Goal: Transaction & Acquisition: Purchase product/service

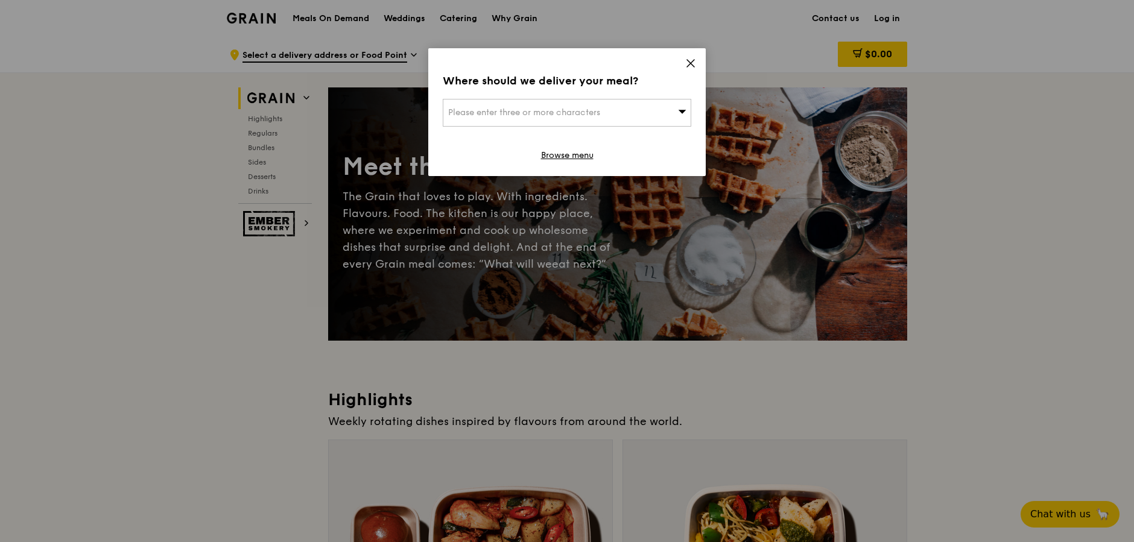
click at [628, 113] on div "Please enter three or more characters" at bounding box center [567, 113] width 249 height 28
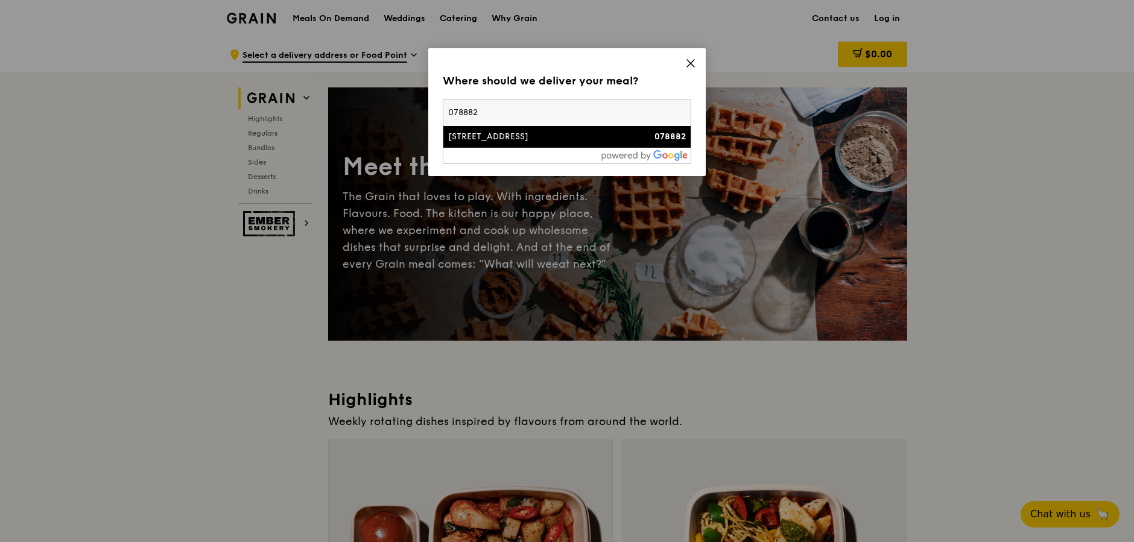
type input "078882"
click at [554, 139] on div "[STREET_ADDRESS]" at bounding box center [537, 137] width 179 height 12
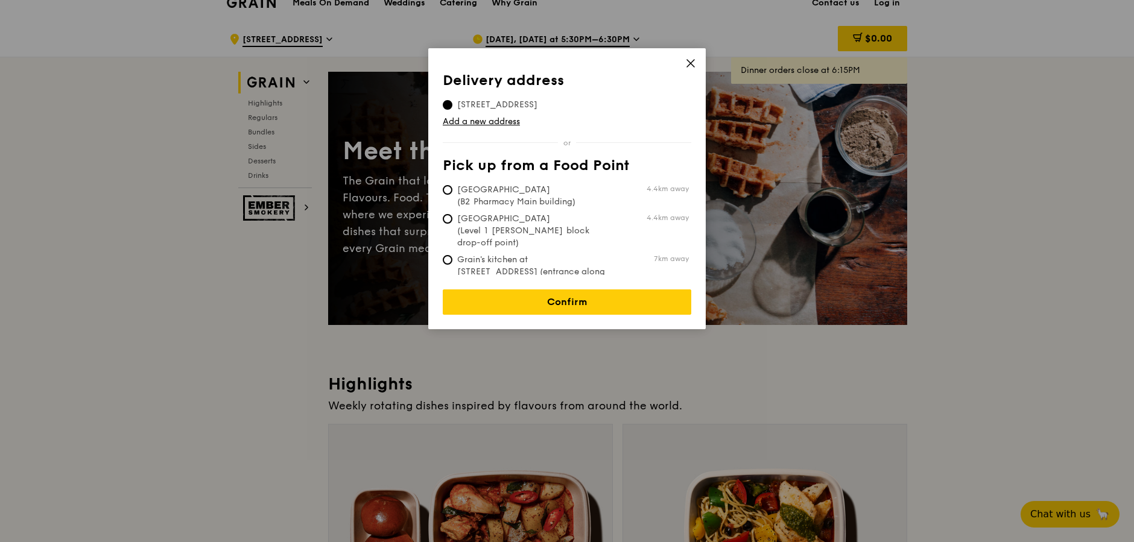
scroll to position [31, 0]
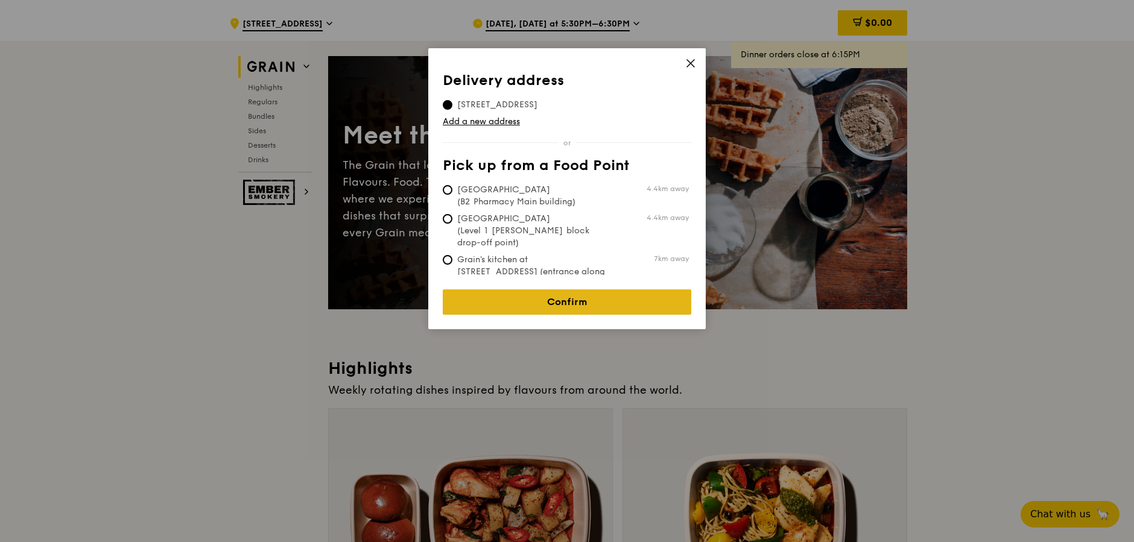
click at [597, 294] on link "Confirm" at bounding box center [567, 302] width 249 height 25
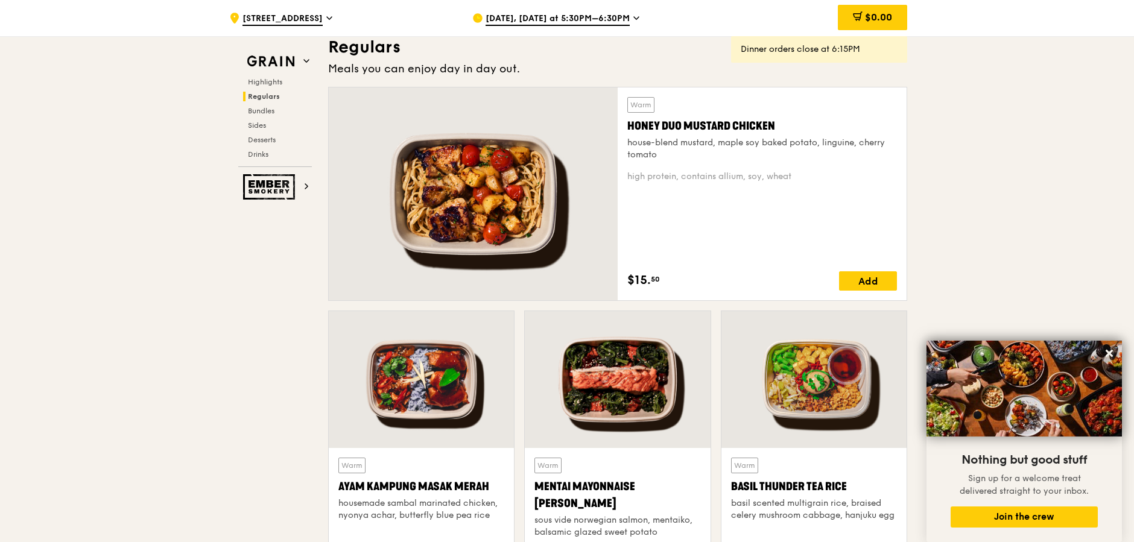
scroll to position [901, 0]
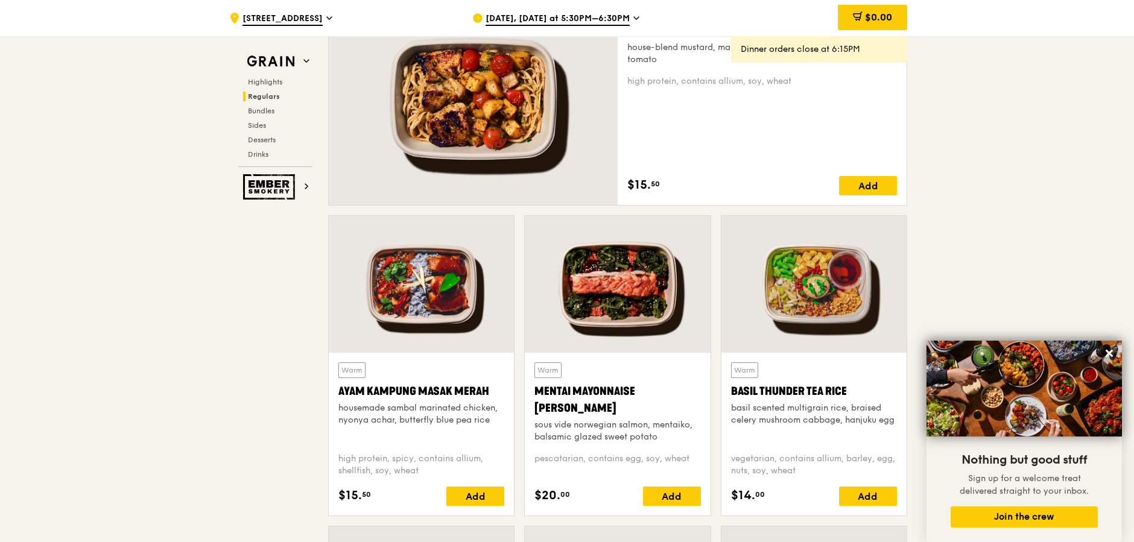
click at [630, 304] on div at bounding box center [617, 284] width 185 height 137
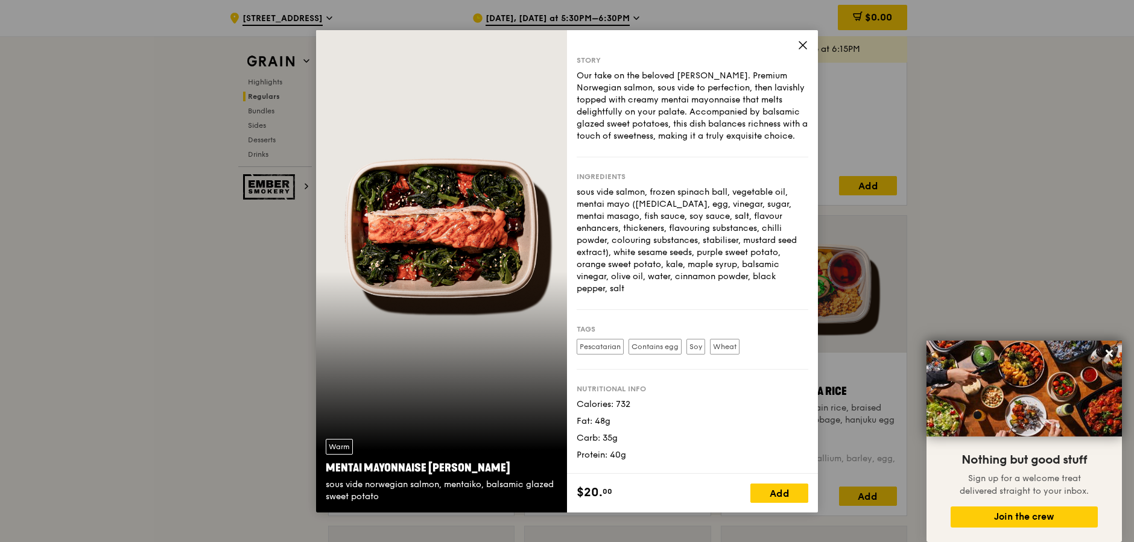
click at [774, 489] on div "Add" at bounding box center [779, 493] width 58 height 19
click at [797, 496] on icon at bounding box center [799, 493] width 8 height 8
click at [764, 493] on icon at bounding box center [763, 493] width 7 height 0
click at [805, 43] on icon at bounding box center [803, 45] width 11 height 11
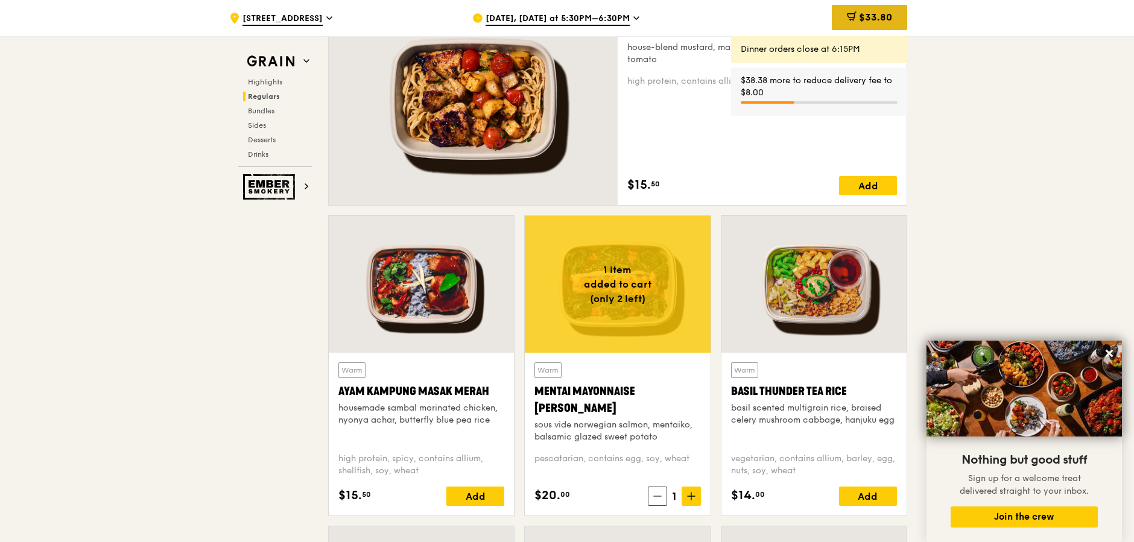
click at [876, 19] on span "$33.80" at bounding box center [875, 16] width 33 height 11
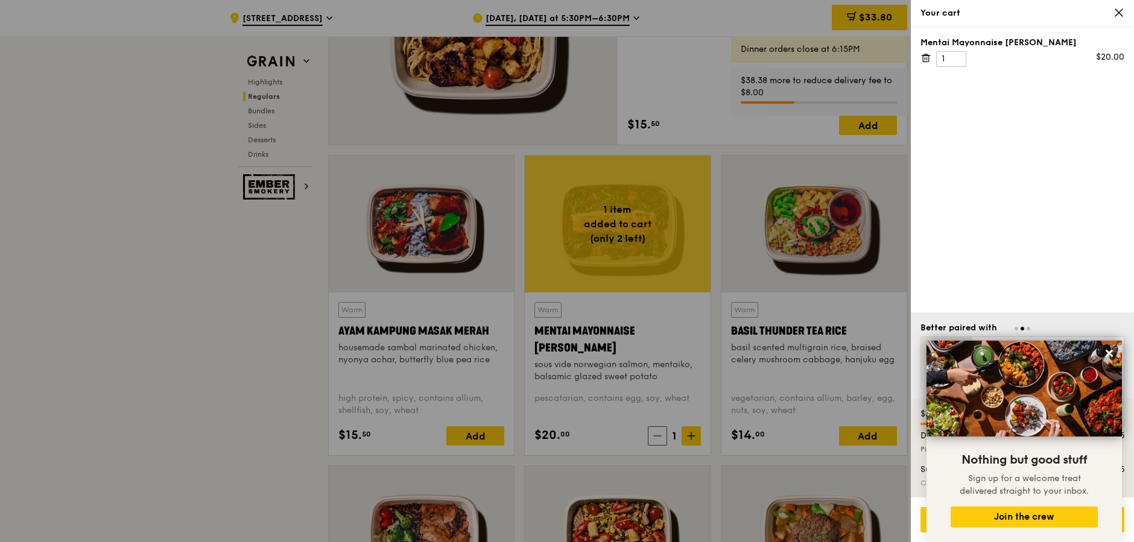
scroll to position [969, 0]
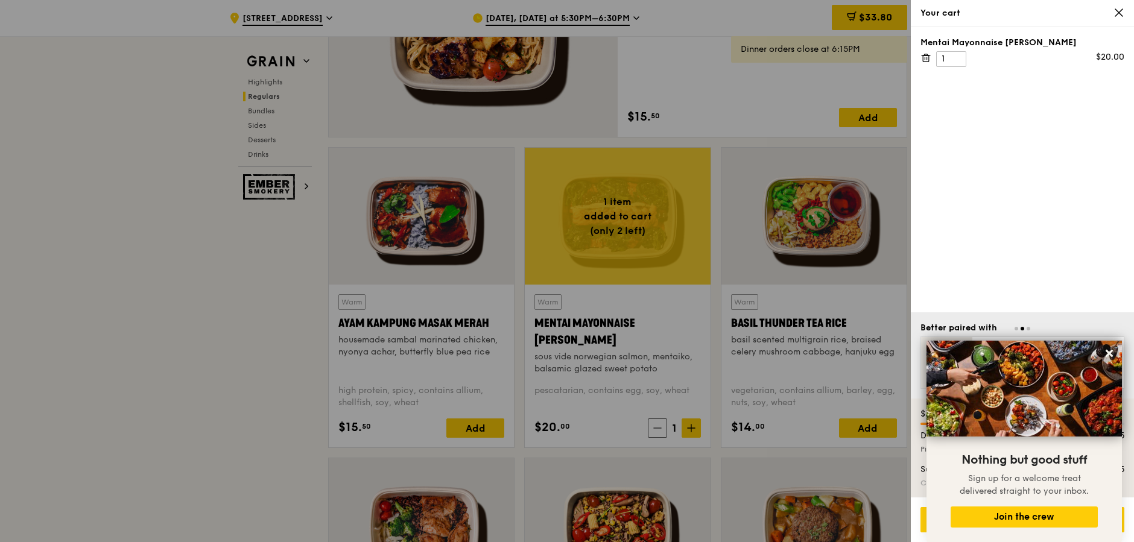
click at [1119, 12] on icon at bounding box center [1118, 12] width 7 height 7
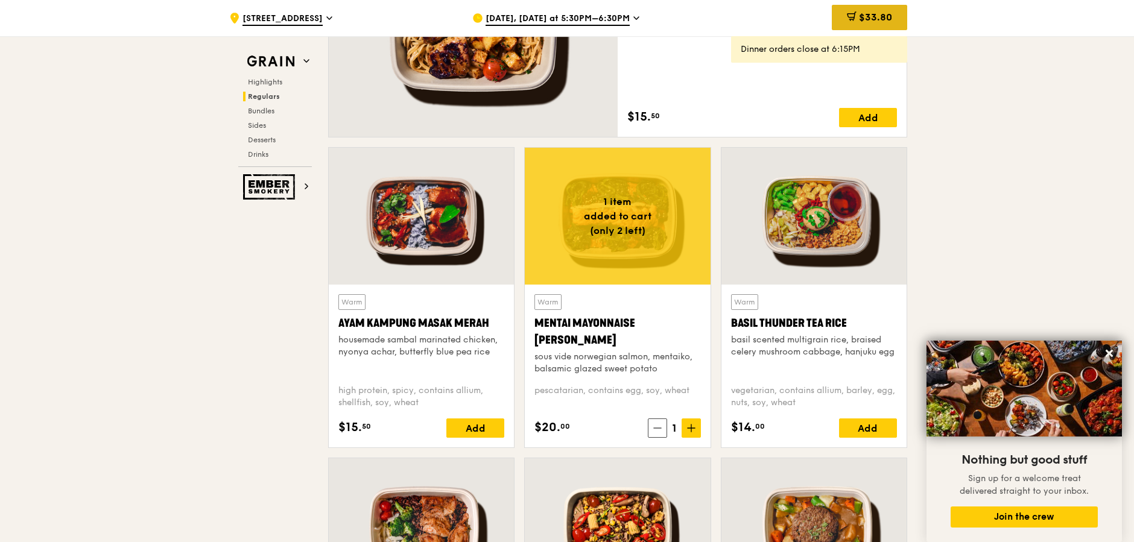
click at [881, 14] on span "$33.80" at bounding box center [875, 16] width 33 height 11
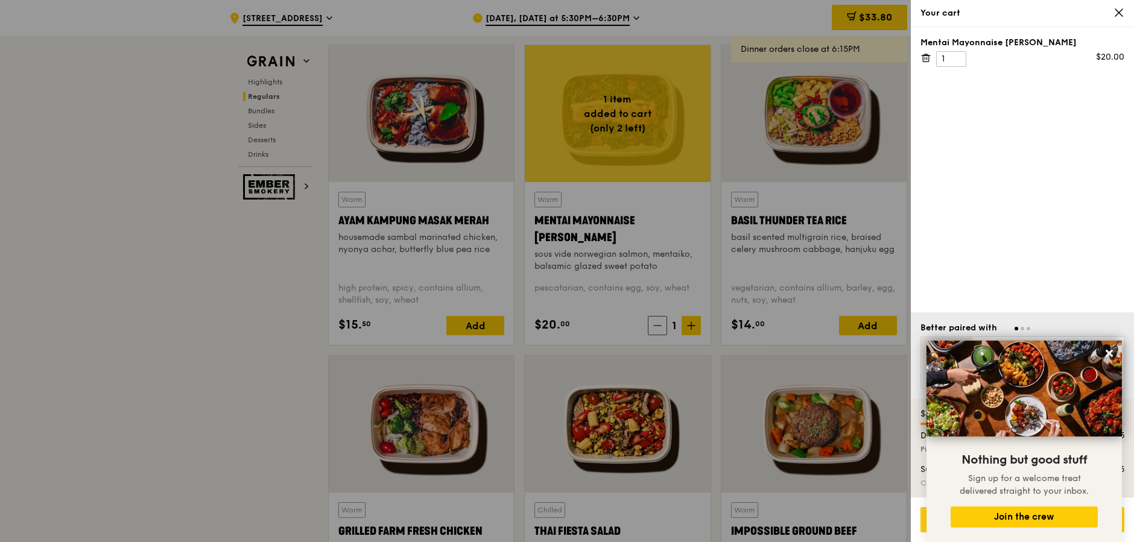
scroll to position [1079, 0]
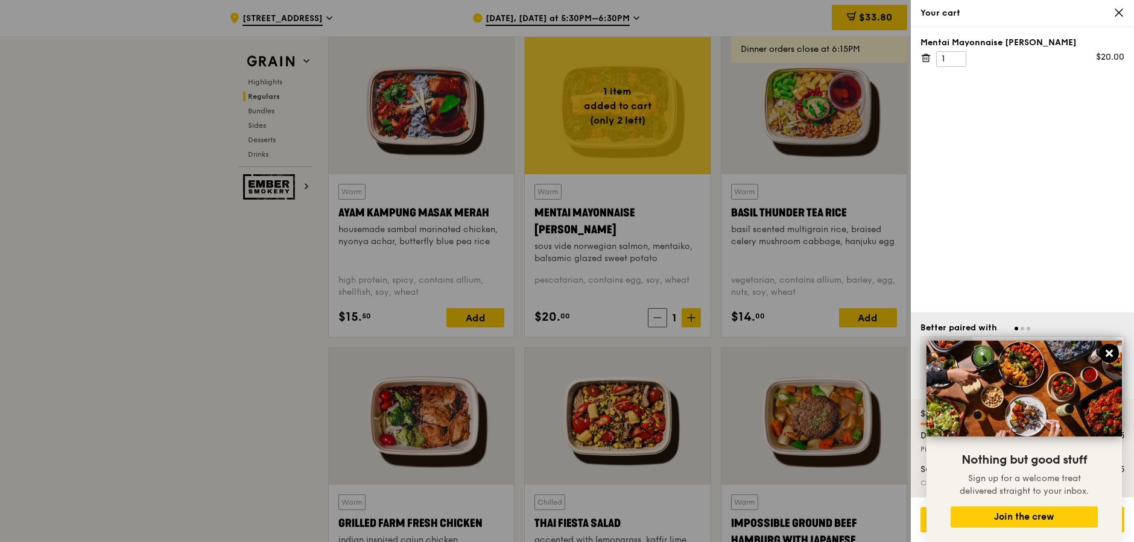
click at [1114, 357] on icon at bounding box center [1109, 353] width 11 height 11
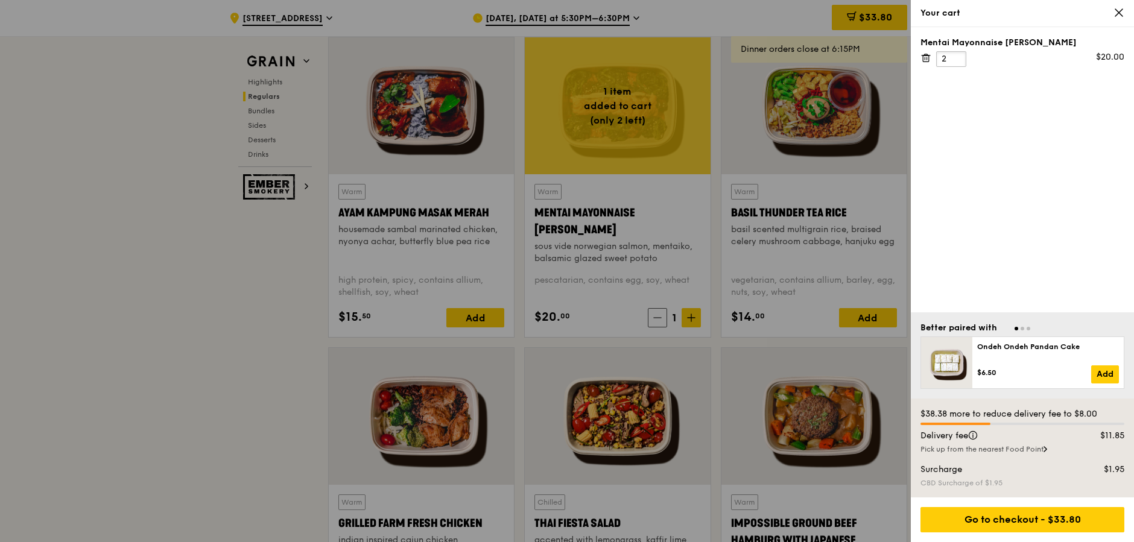
click at [957, 56] on input "2" at bounding box center [951, 59] width 30 height 16
type input "1"
click at [957, 60] on input "1" at bounding box center [951, 59] width 30 height 16
click at [1120, 10] on icon at bounding box center [1119, 12] width 11 height 11
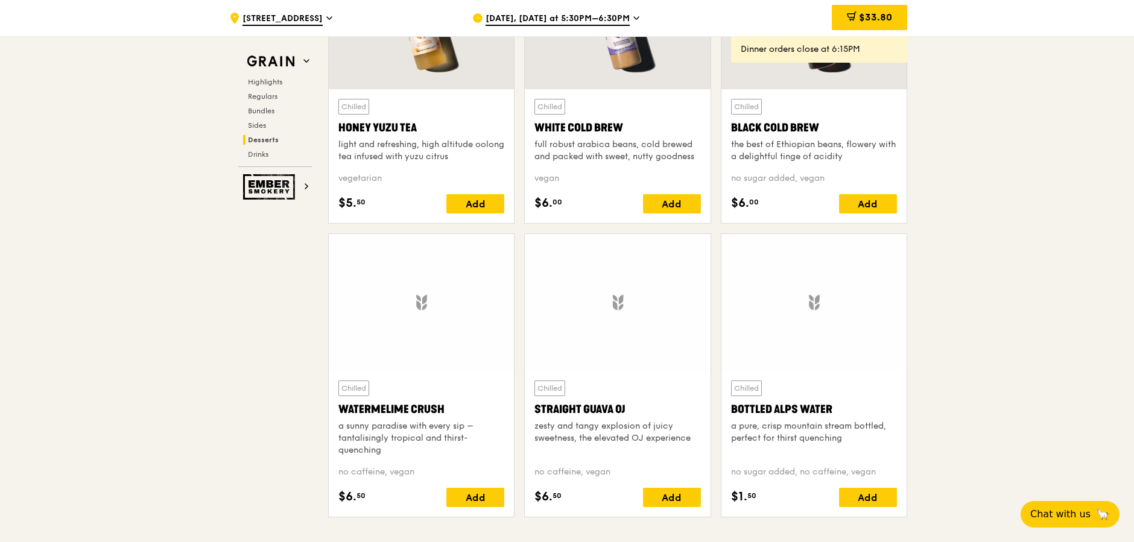
scroll to position [5046, 0]
